Goal: Task Accomplishment & Management: Use online tool/utility

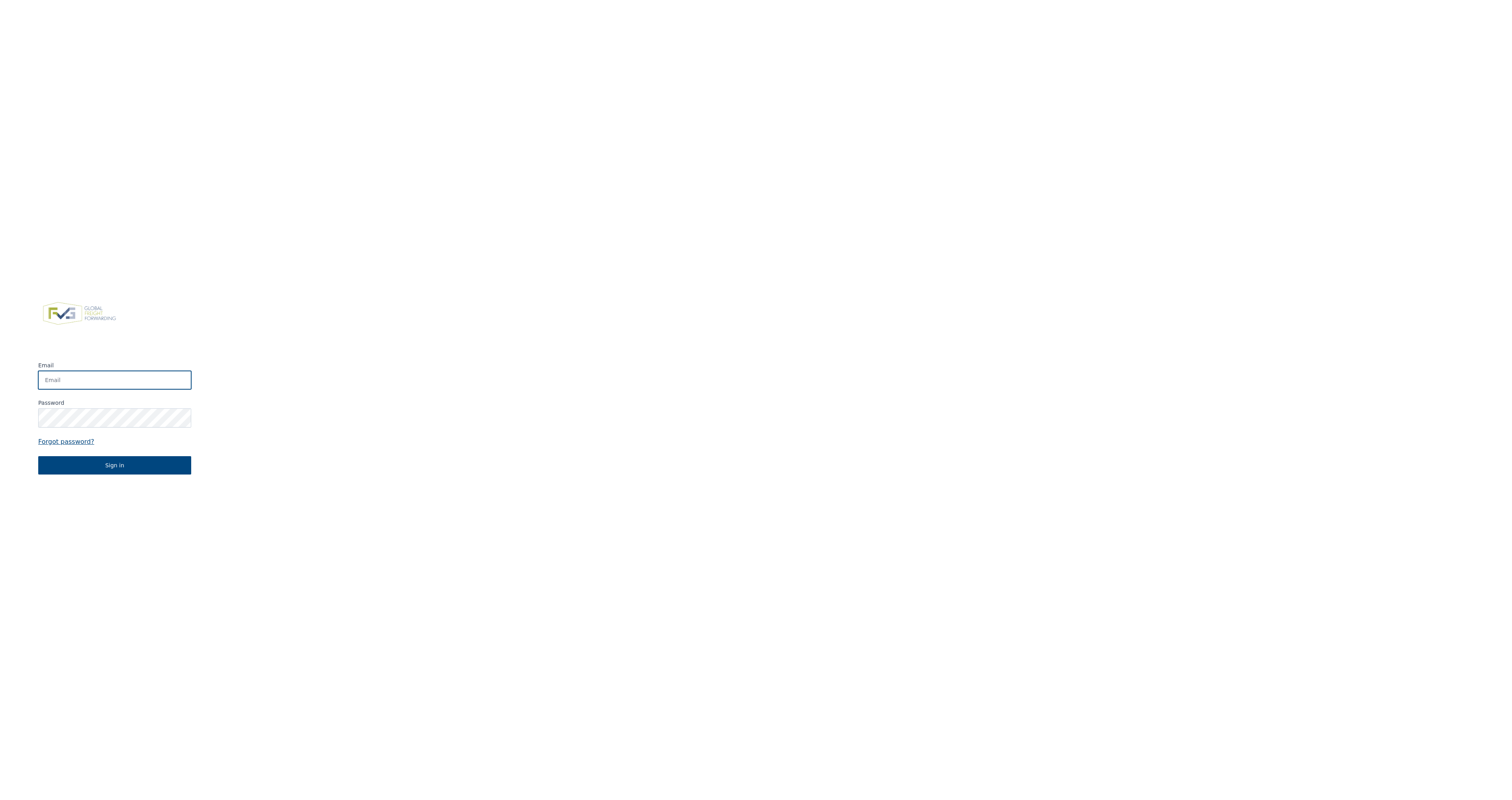
click at [68, 378] on input "Email" at bounding box center [114, 379] width 153 height 18
click at [74, 379] on input "Email" at bounding box center [114, 379] width 153 height 18
type input "[PERSON_NAME][EMAIL_ADDRESS][DOMAIN_NAME]"
click at [38, 456] on button "Sign in" at bounding box center [114, 465] width 153 height 18
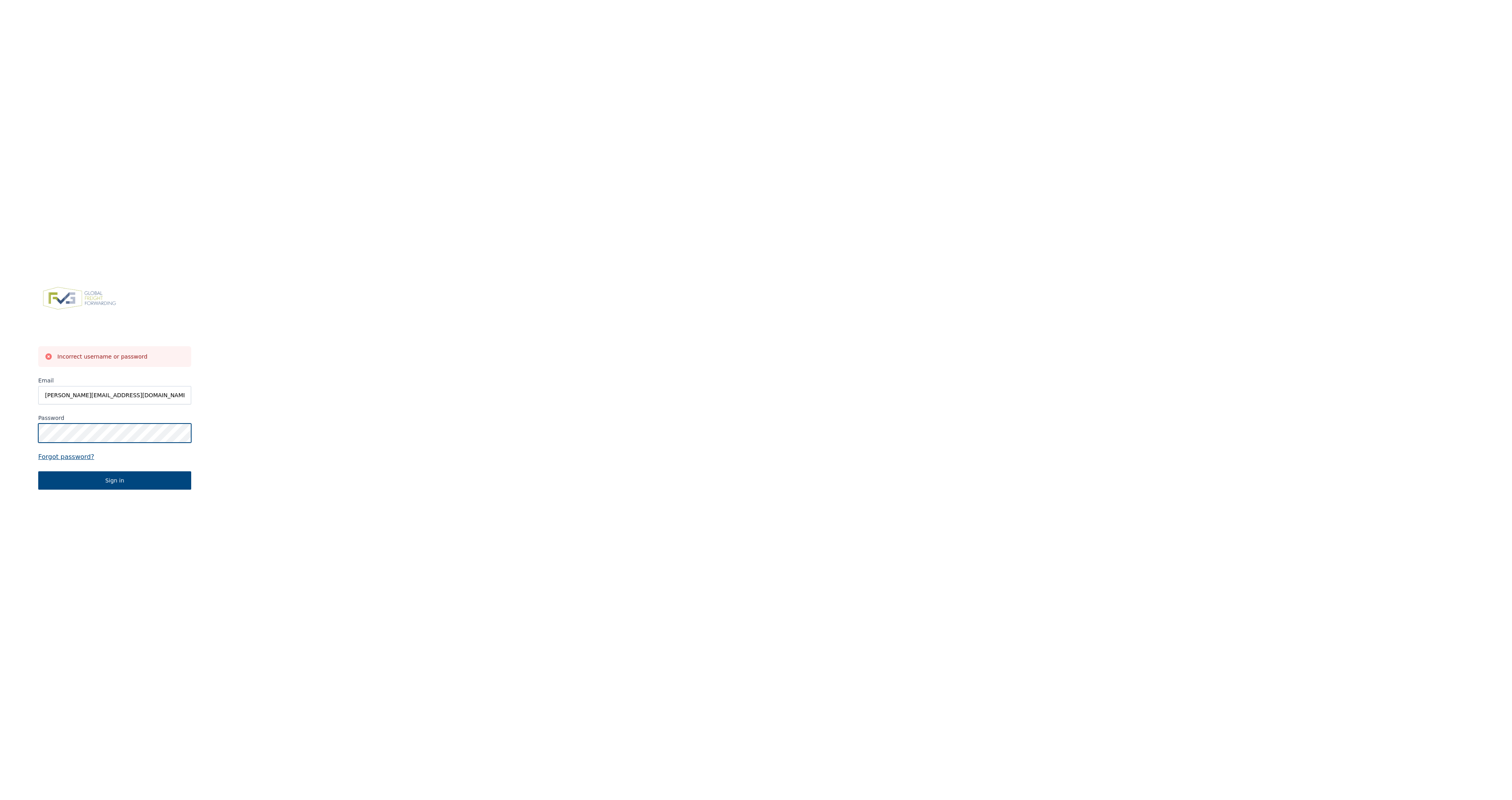
click at [9, 436] on div "Incorrect username or password Email [EMAIL_ADDRESS][DOMAIN_NAME] Password Forg…" at bounding box center [114, 386] width 229 height 800
click at [38, 471] on button "Sign in" at bounding box center [114, 480] width 153 height 18
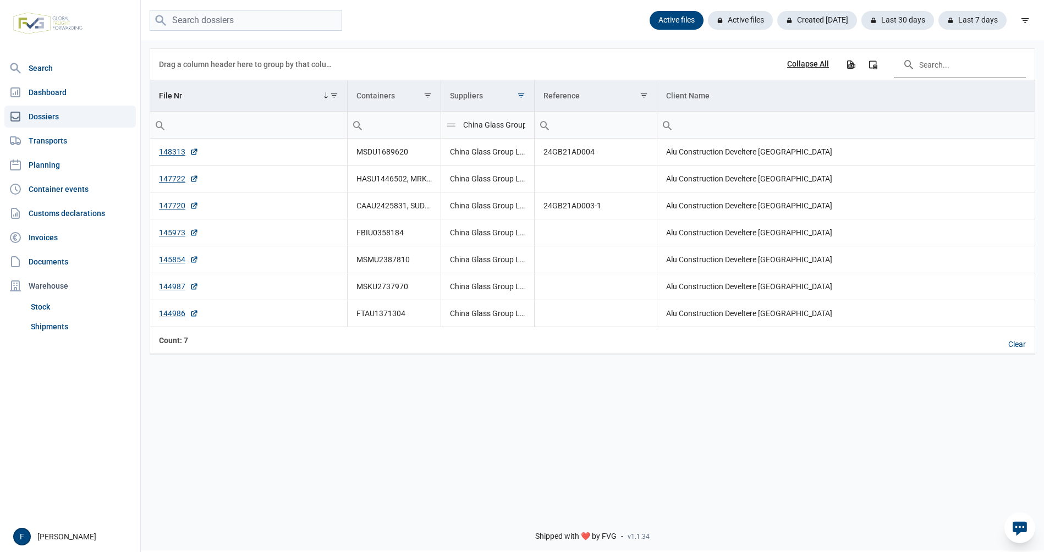
drag, startPoint x: 1986, startPoint y: 2, endPoint x: 276, endPoint y: 401, distance: 1756.1
click at [276, 401] on div "Data grid with 7 rows and 7 columns Drag a column header here to group by that …" at bounding box center [593, 272] width 904 height 464
click at [45, 141] on link "Transports" at bounding box center [70, 141] width 132 height 22
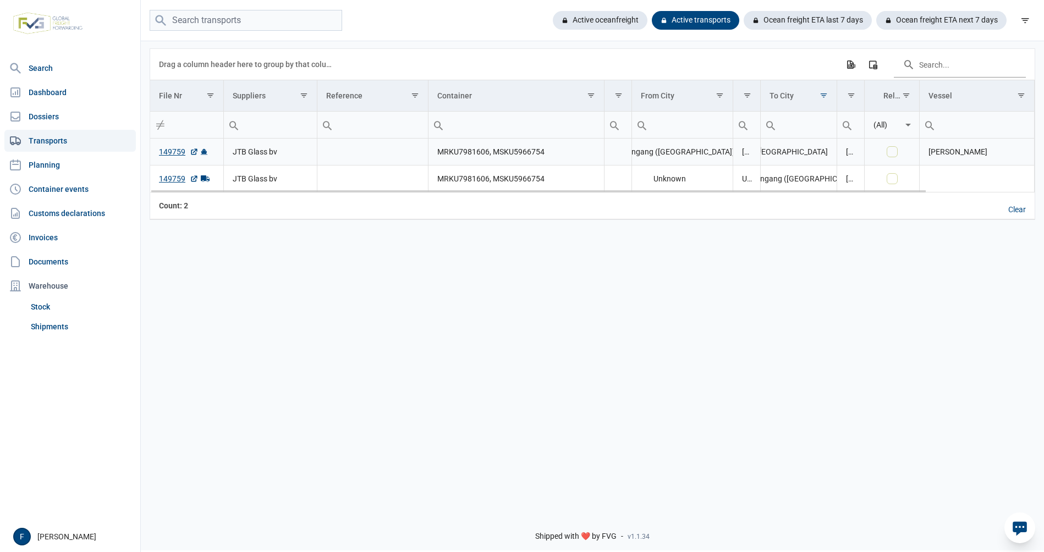
click at [172, 153] on link "149759" at bounding box center [179, 151] width 40 height 11
